Goal: Information Seeking & Learning: Learn about a topic

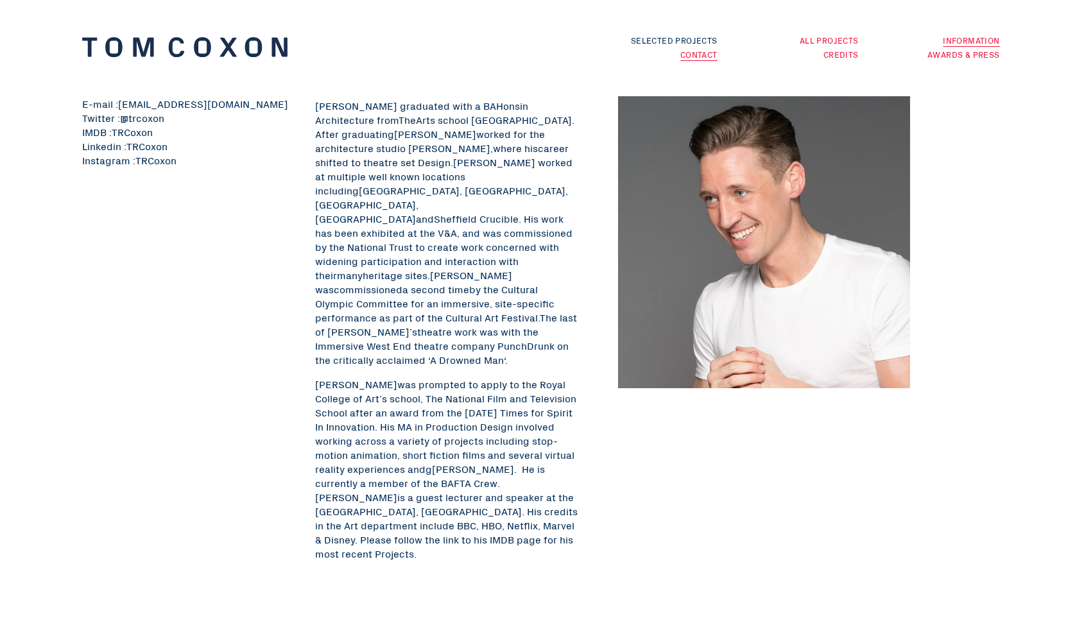
click at [825, 39] on link "All Projects" at bounding box center [829, 40] width 59 height 12
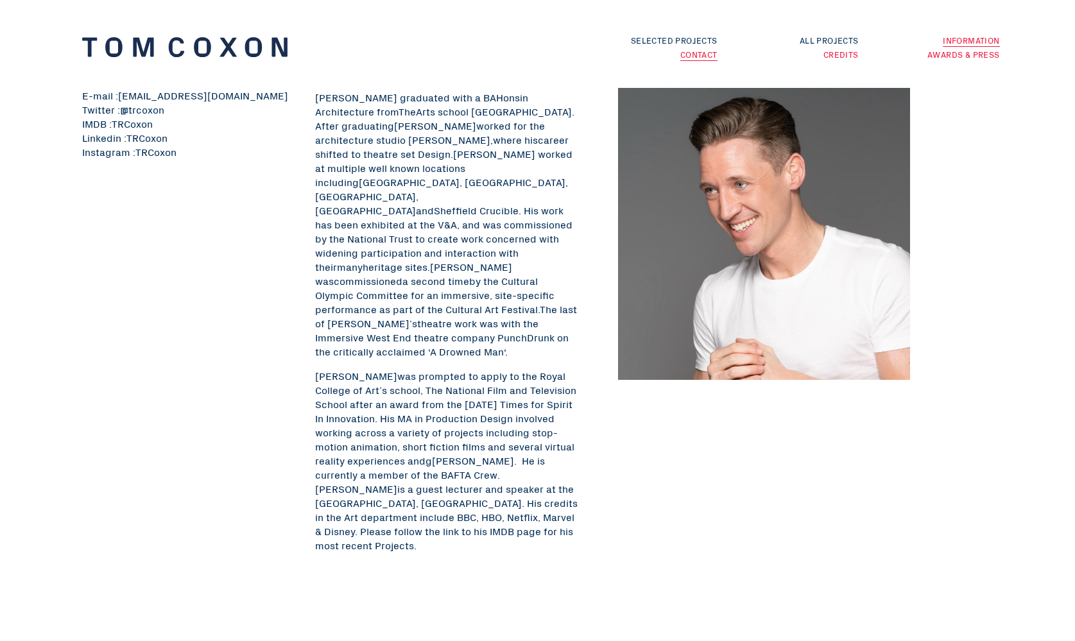
scroll to position [12, 0]
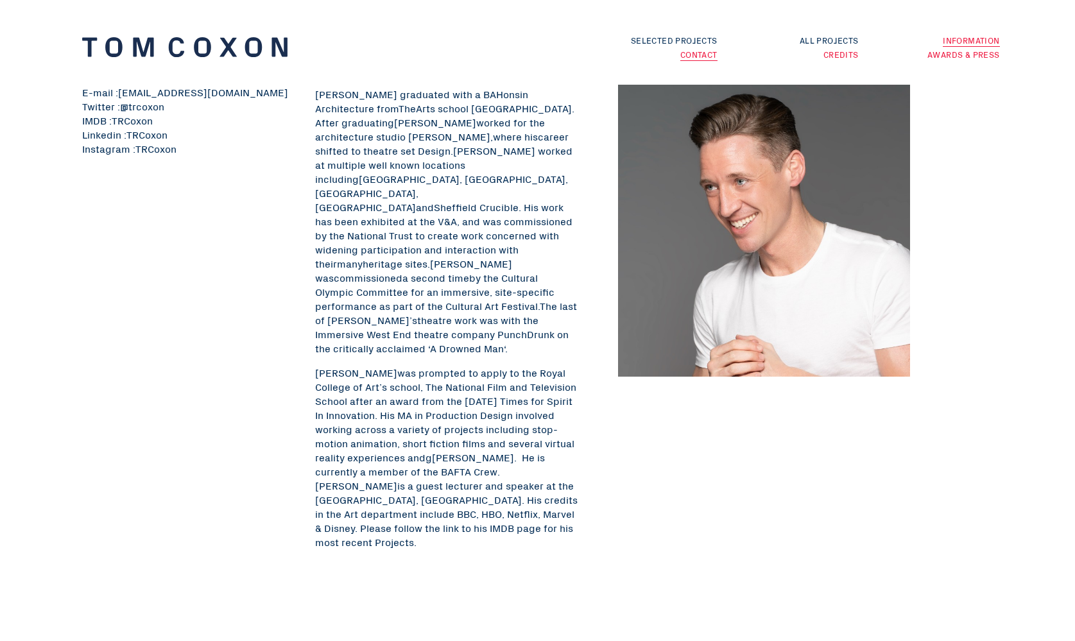
click at [961, 42] on link "Information" at bounding box center [971, 40] width 56 height 13
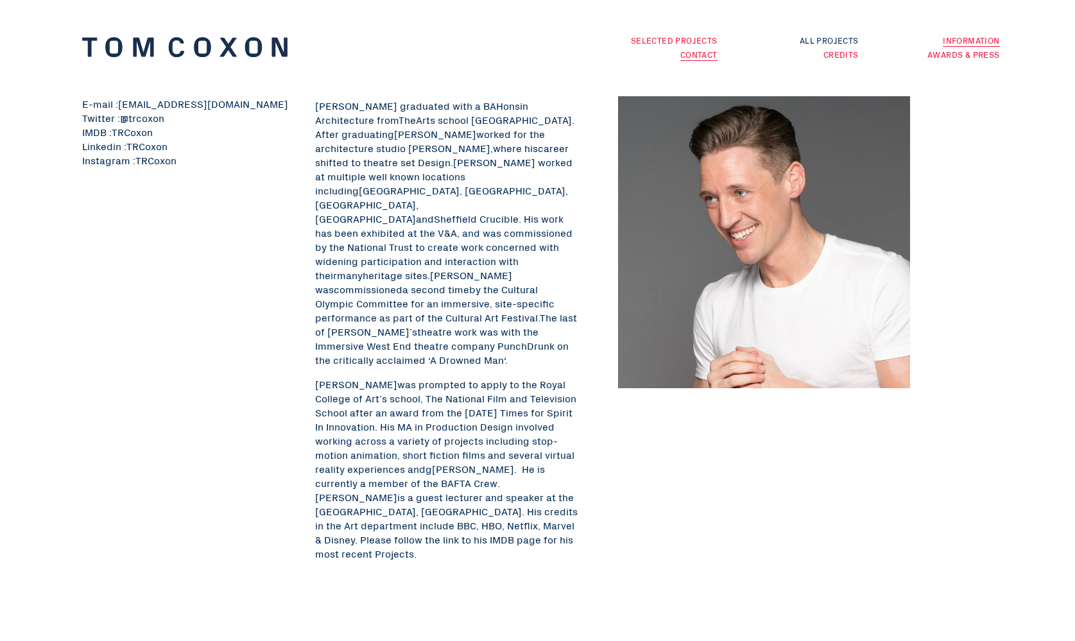
click at [685, 38] on link "Selected Projects" at bounding box center [674, 40] width 87 height 12
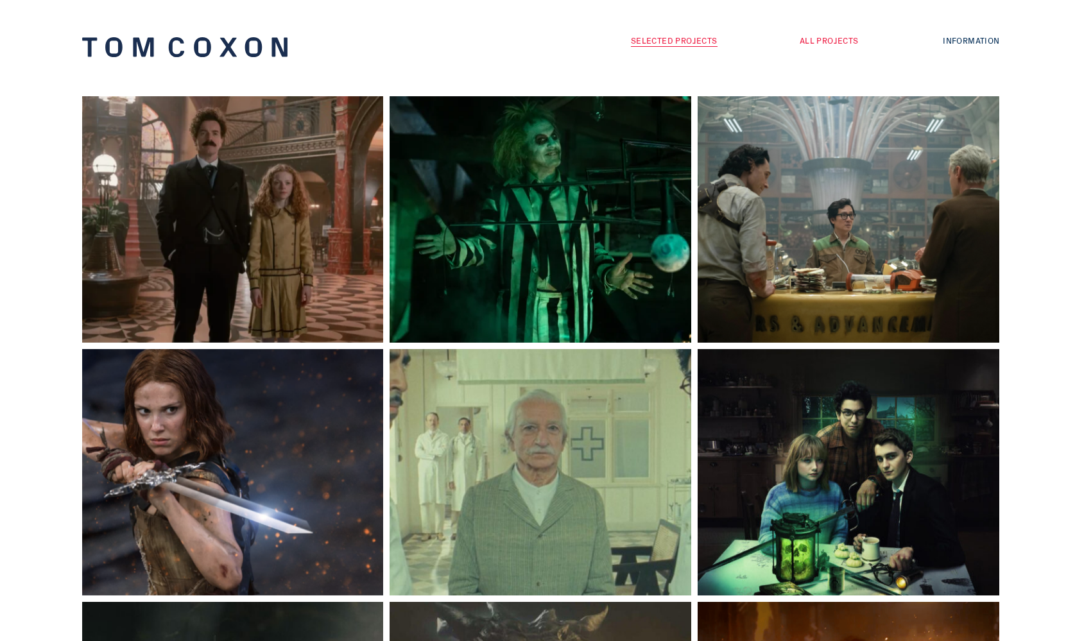
click at [844, 39] on link "All Projects" at bounding box center [829, 40] width 59 height 12
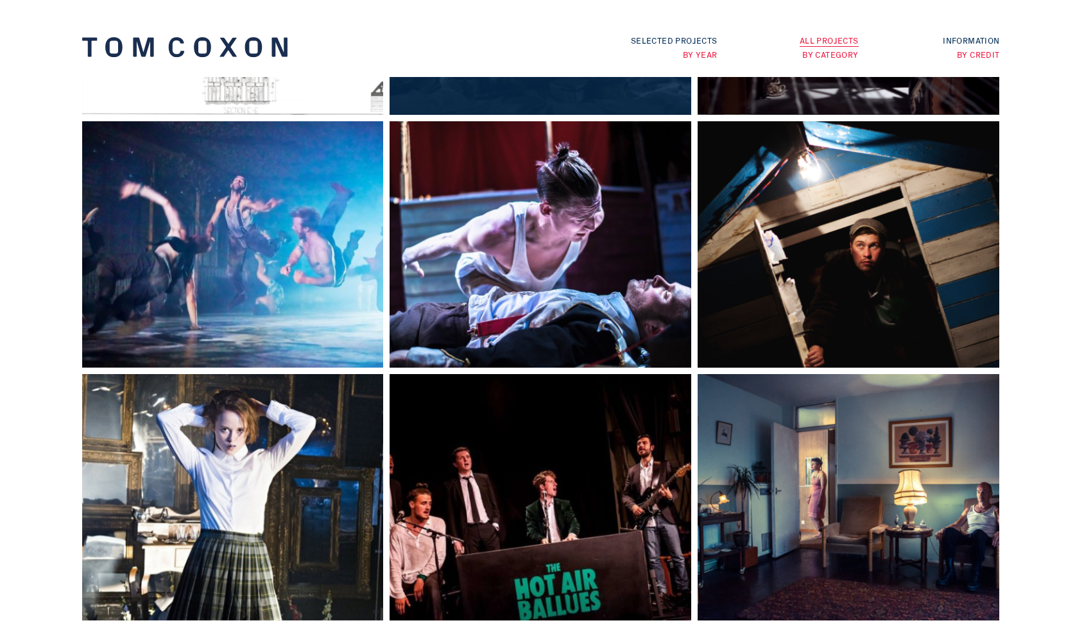
scroll to position [2250, 0]
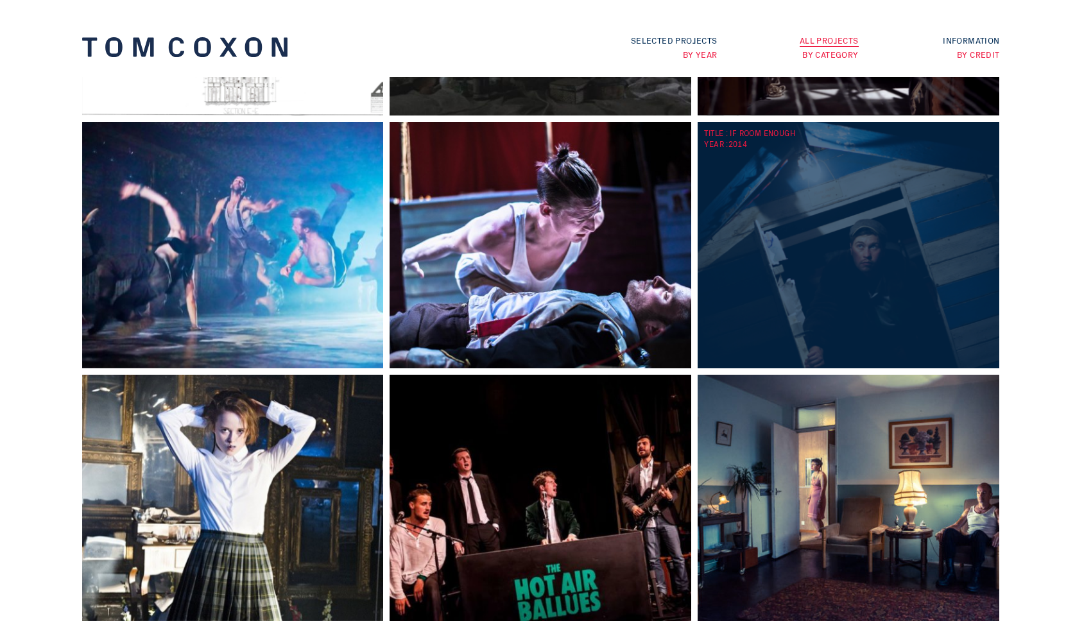
click at [834, 266] on div "TITLE : If Room Enough YEAR : 2014" at bounding box center [852, 245] width 308 height 246
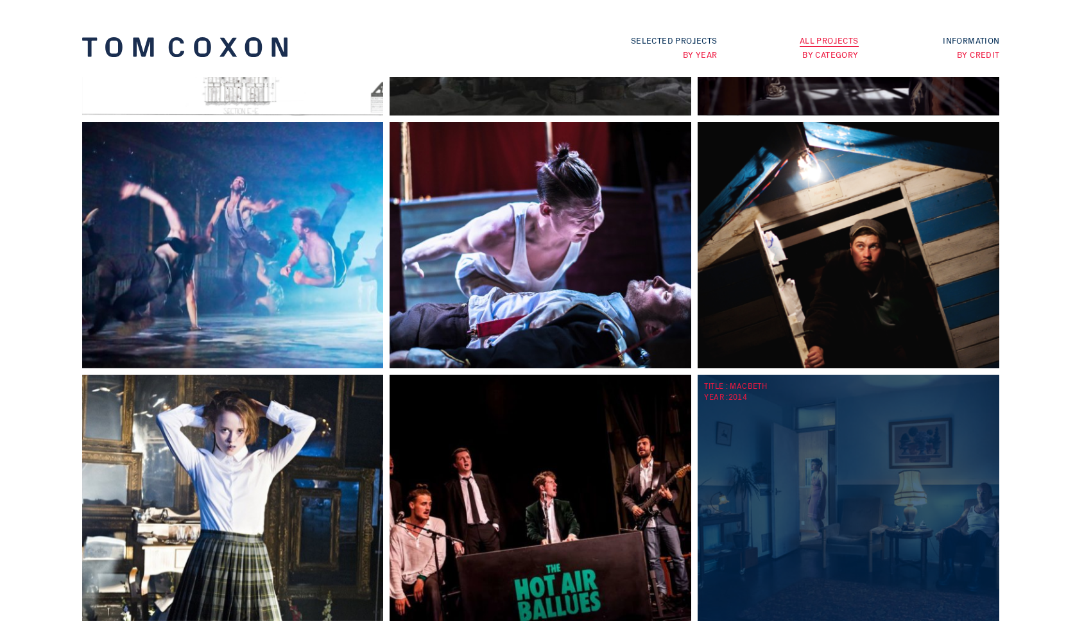
click at [739, 440] on div "TITLE : Macbeth YEAR : 2014" at bounding box center [852, 498] width 308 height 246
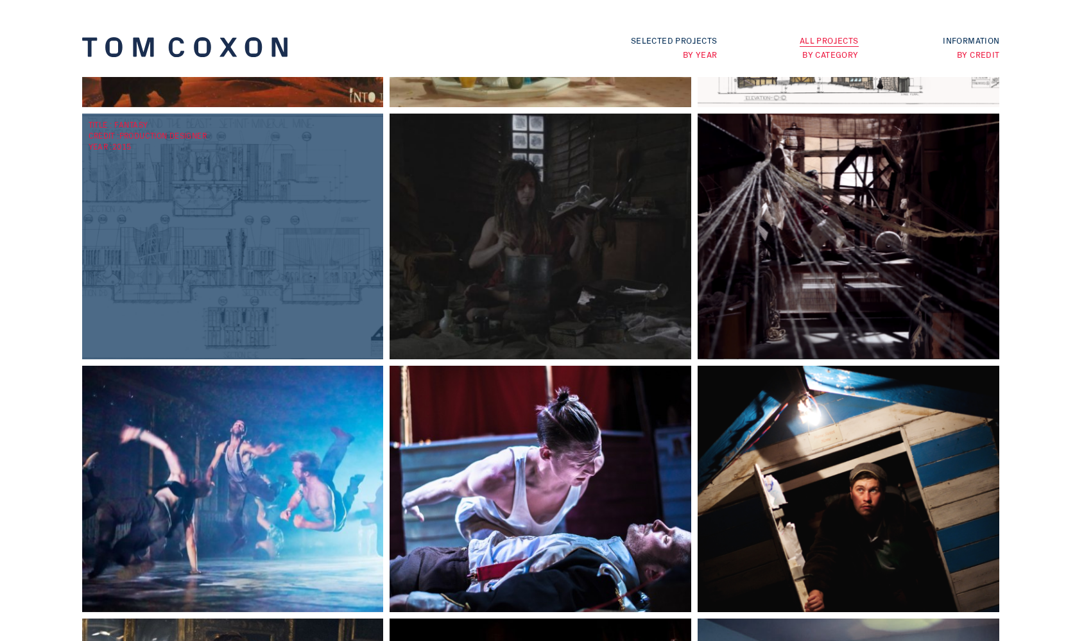
scroll to position [1997, 0]
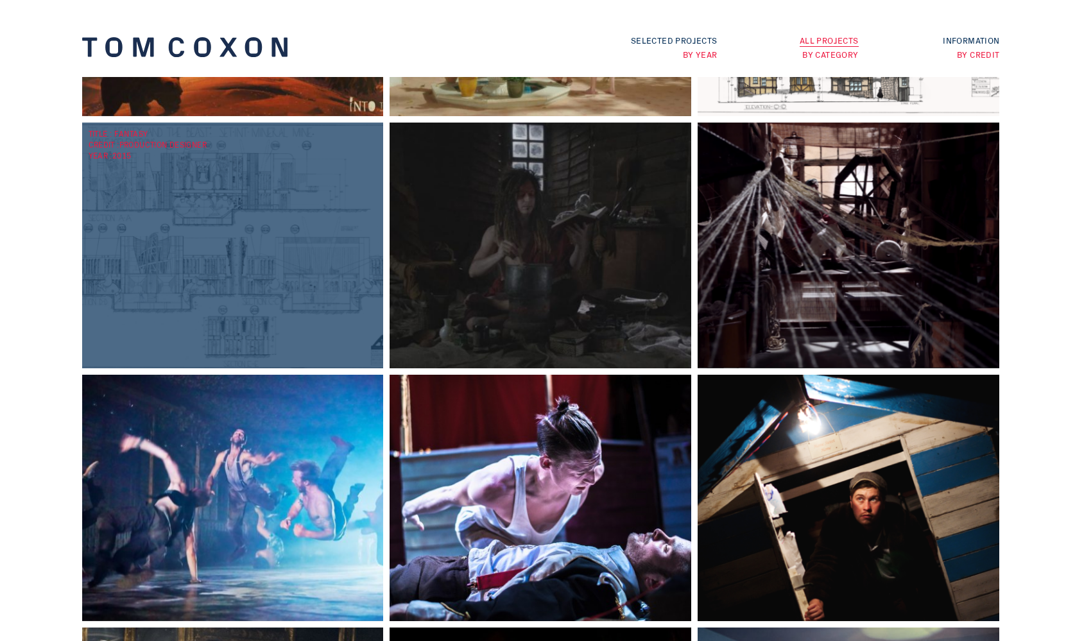
click at [280, 221] on div "TITLE : Fantasy CREDIT : Production Designer YEAR : 2015" at bounding box center [236, 246] width 308 height 246
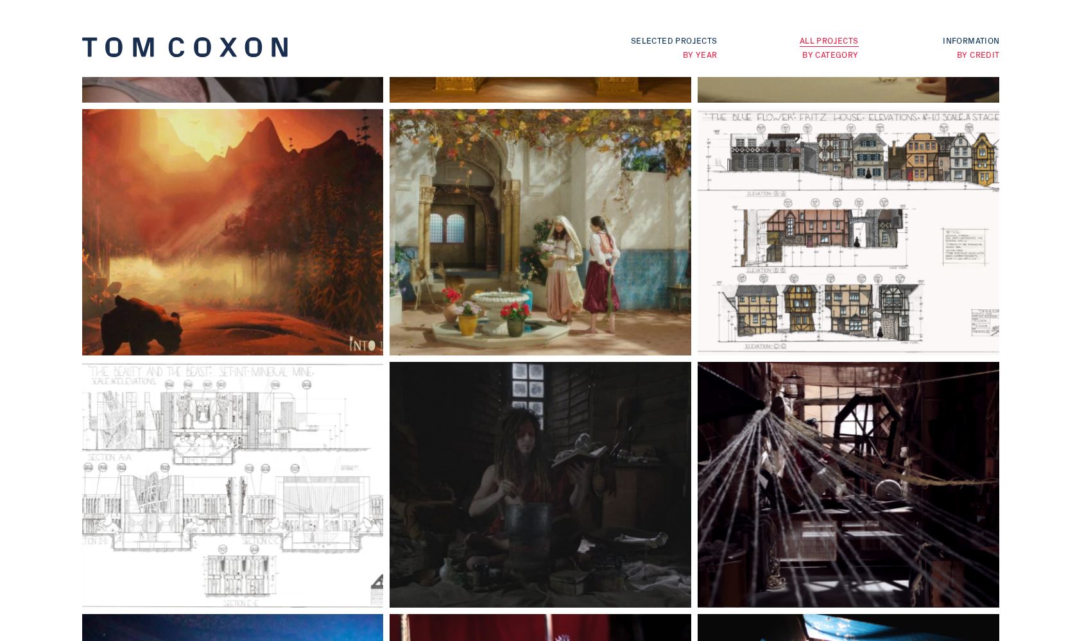
scroll to position [1759, 0]
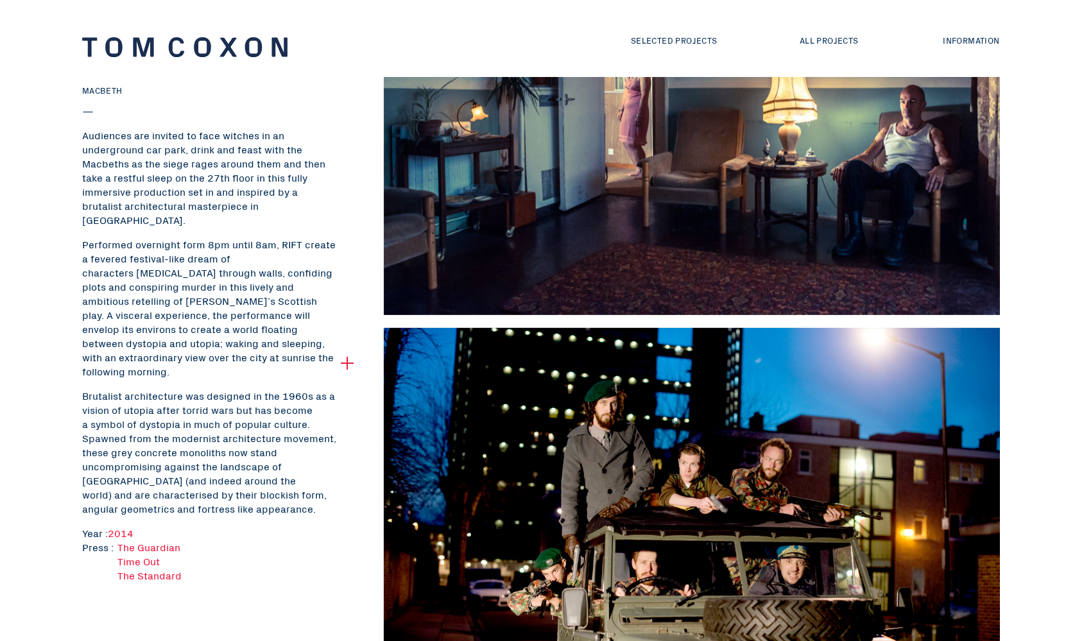
scroll to position [187, 0]
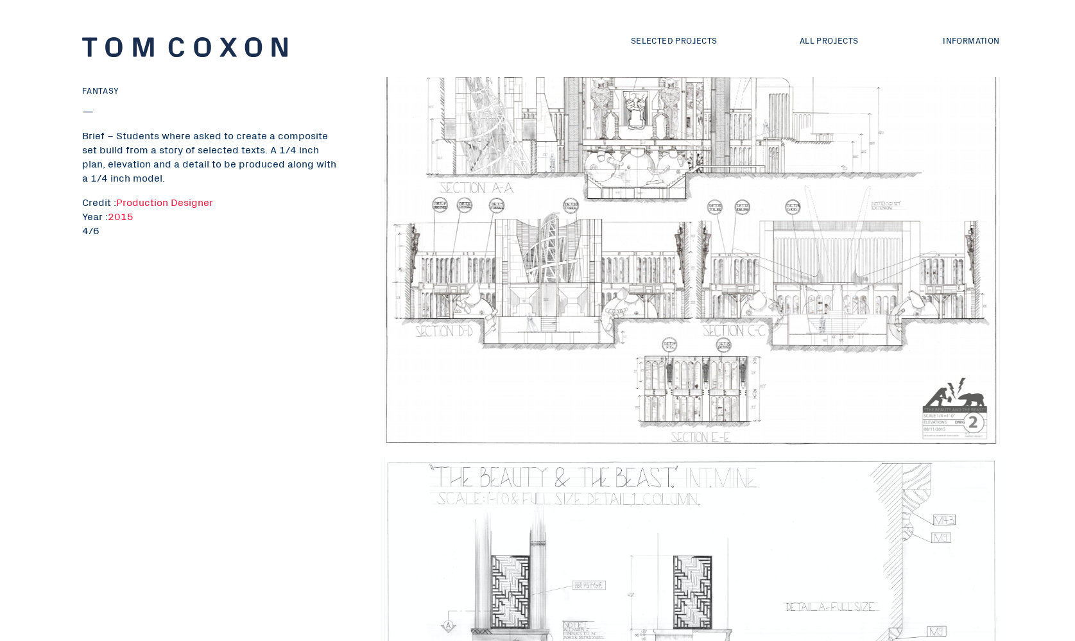
scroll to position [1323, 0]
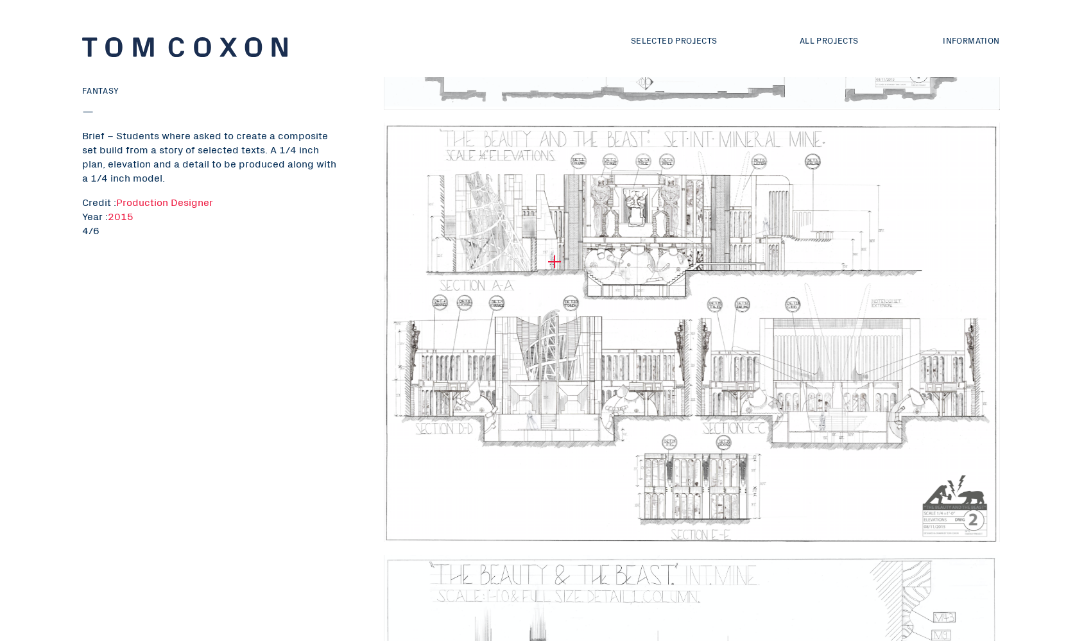
click at [555, 262] on img at bounding box center [692, 333] width 616 height 420
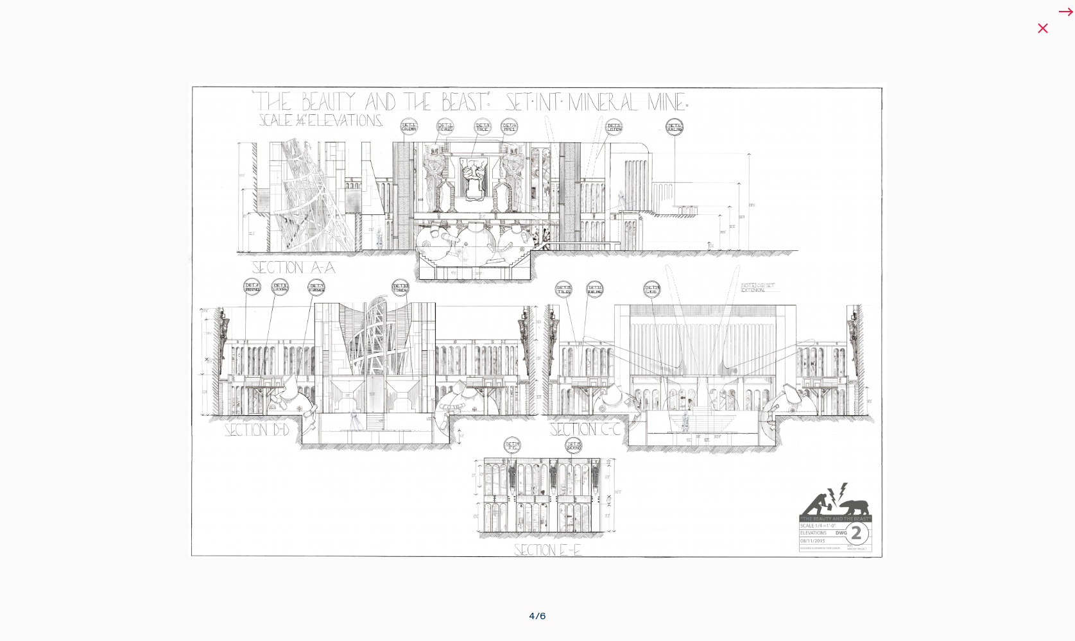
scroll to position [2383, 0]
click at [1043, 31] on div at bounding box center [1043, 28] width 13 height 13
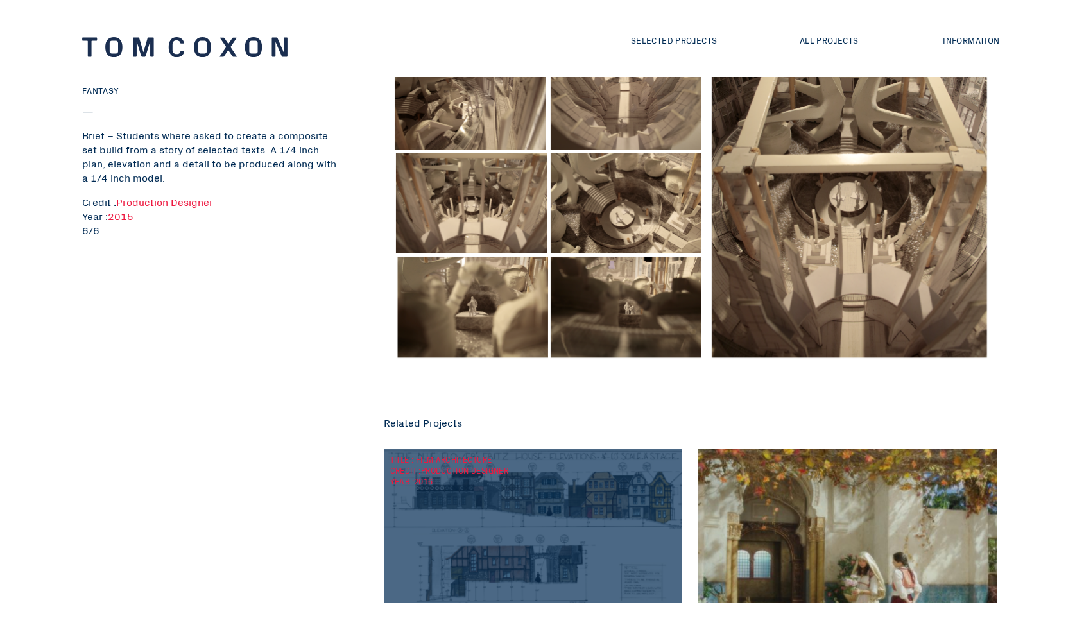
click at [565, 571] on div "TITLE : Film Architecture CREDIT : Production Designer YEAR : 2016" at bounding box center [533, 575] width 298 height 252
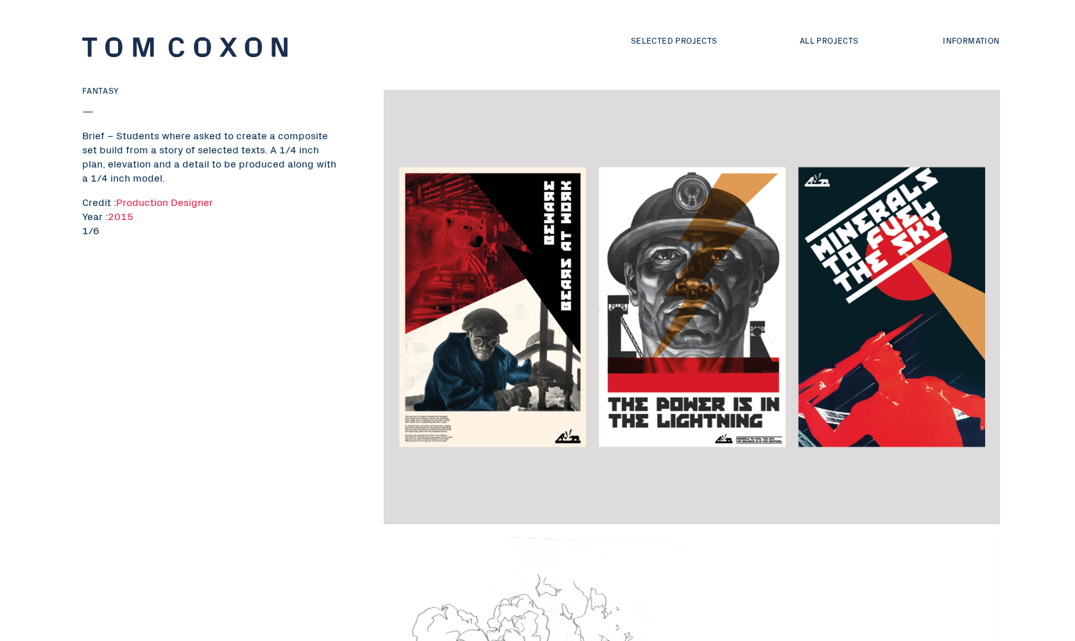
scroll to position [0, 0]
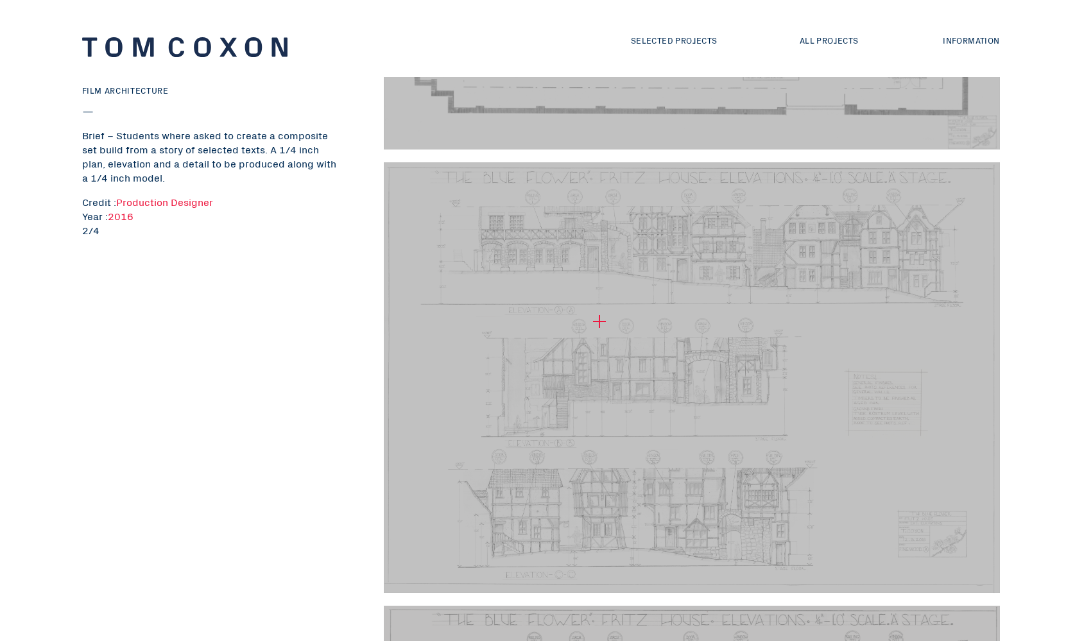
scroll to position [376, 0]
